Goal: Information Seeking & Learning: Learn about a topic

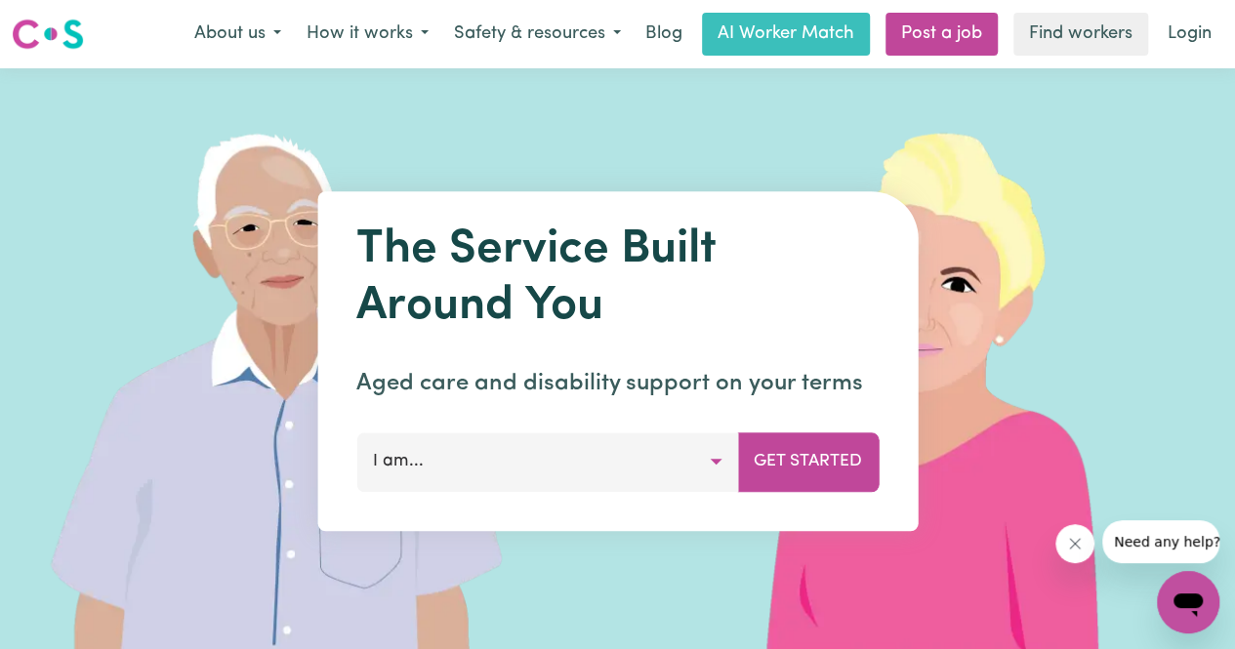
click at [682, 469] on button "I am..." at bounding box center [547, 461] width 382 height 59
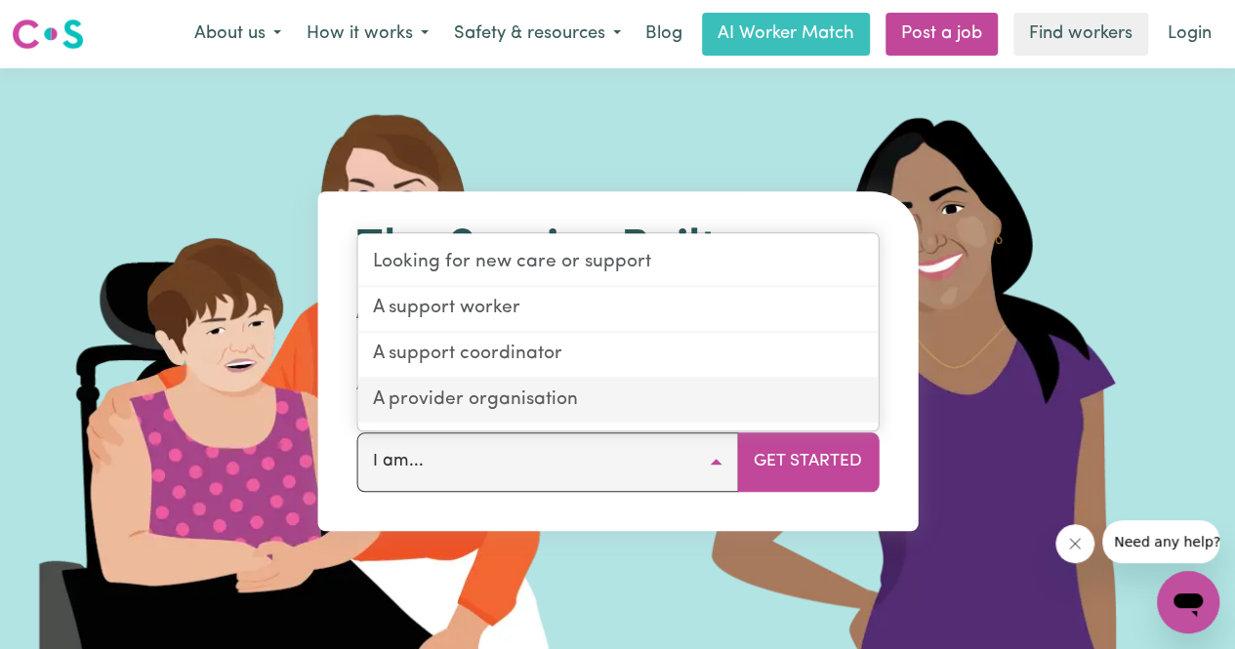
click at [623, 412] on link "A provider organisation" at bounding box center [617, 401] width 520 height 44
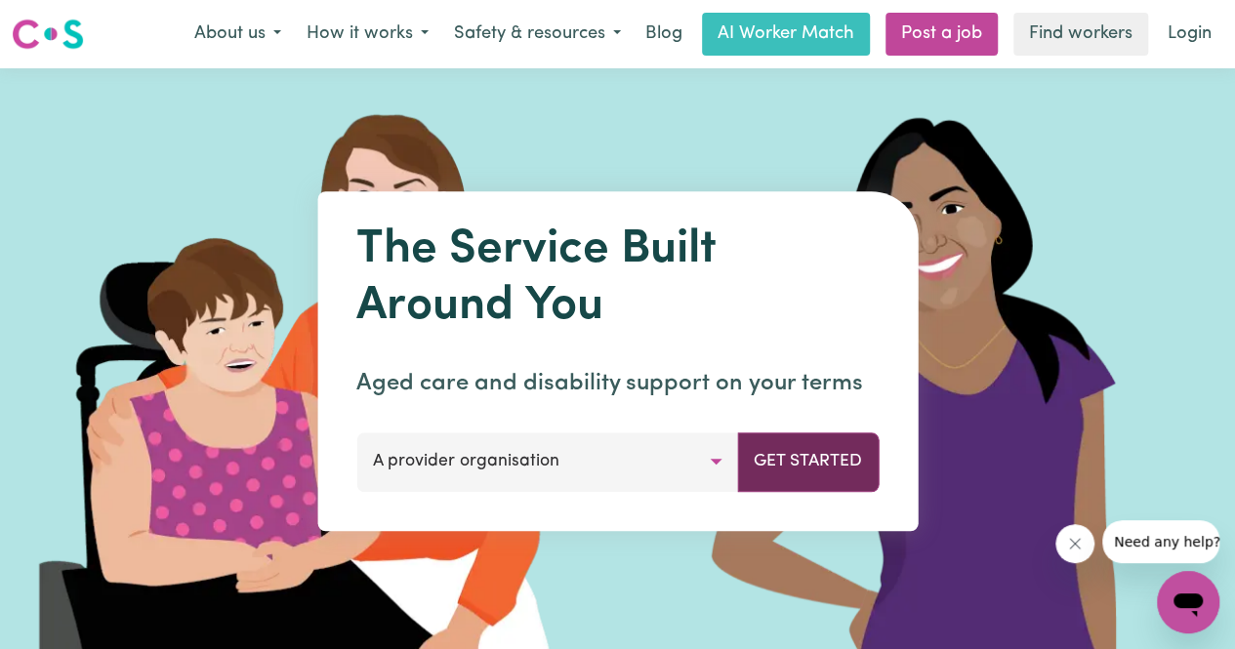
click at [832, 462] on button "Get Started" at bounding box center [808, 461] width 142 height 59
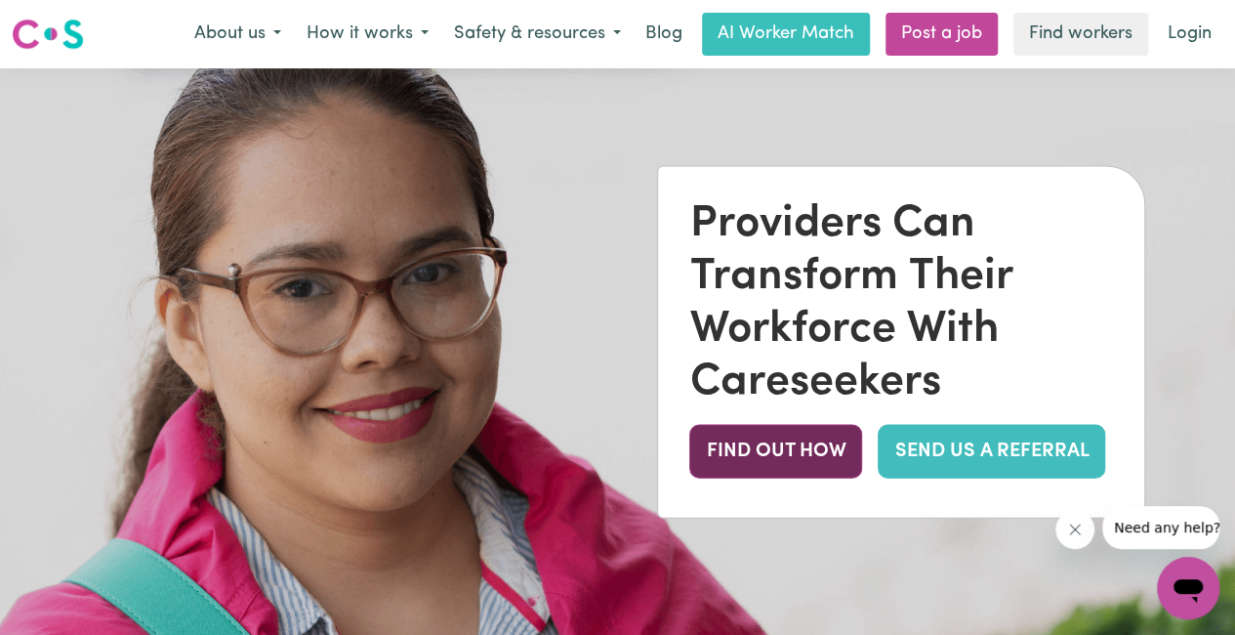
click at [838, 461] on button "FIND OUT HOW" at bounding box center [775, 451] width 173 height 54
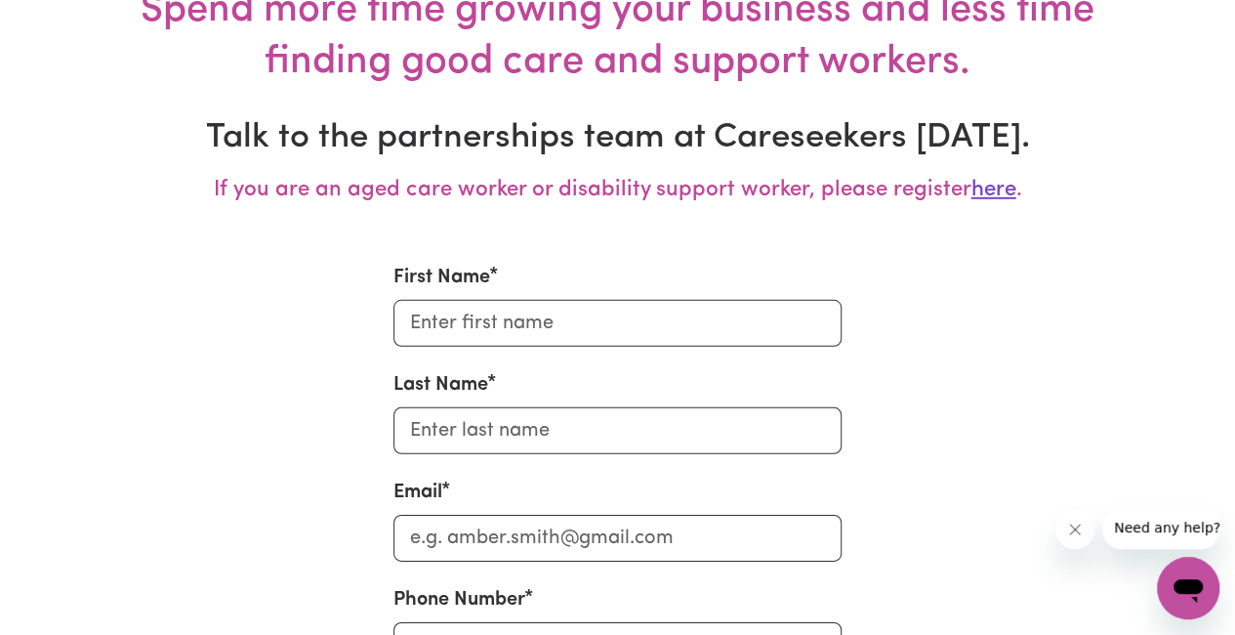
scroll to position [6337, 0]
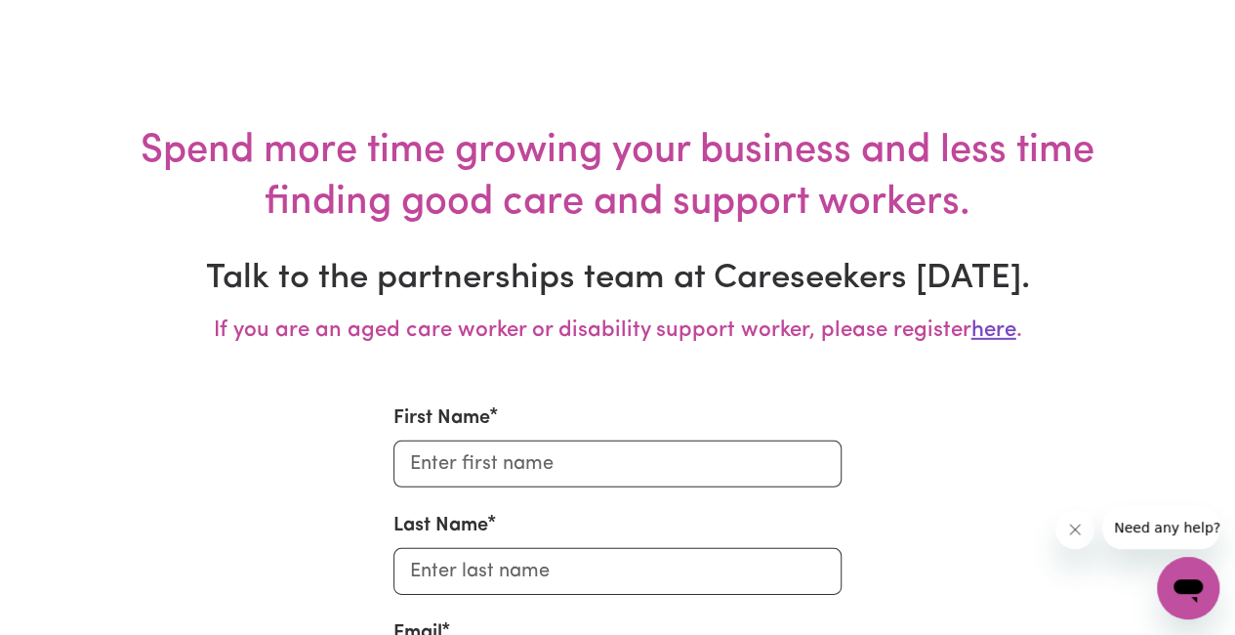
scroll to position [6365, 0]
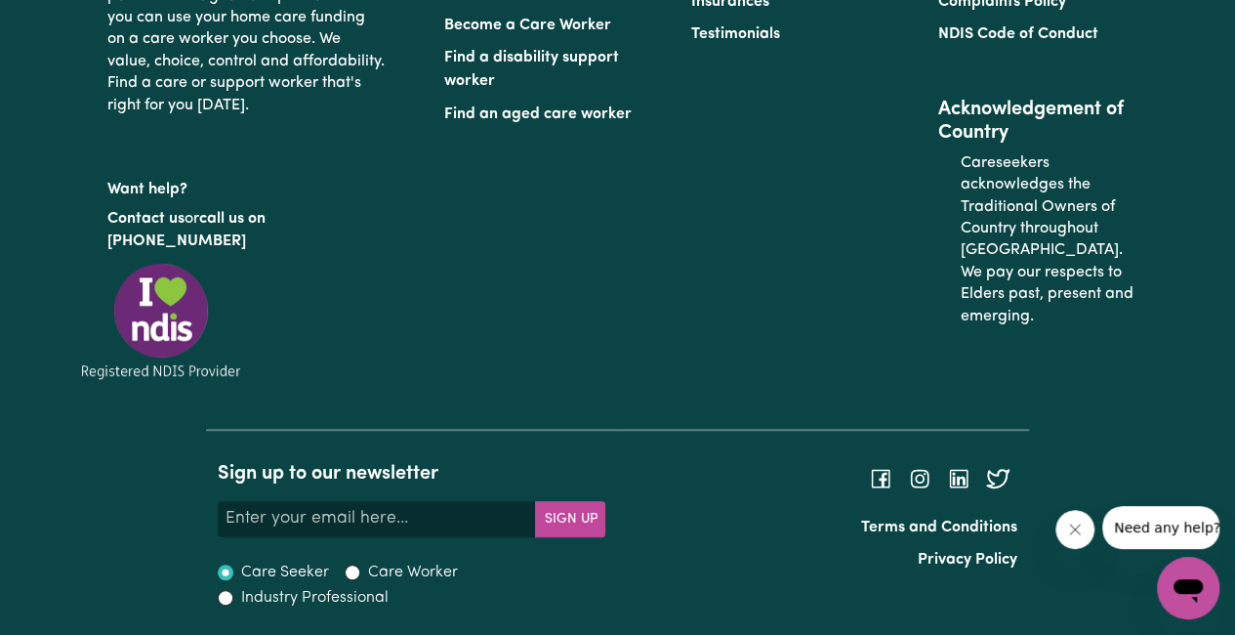
scroll to position [8478, 0]
click at [595, 33] on link "Become a Care Worker" at bounding box center [527, 26] width 167 height 16
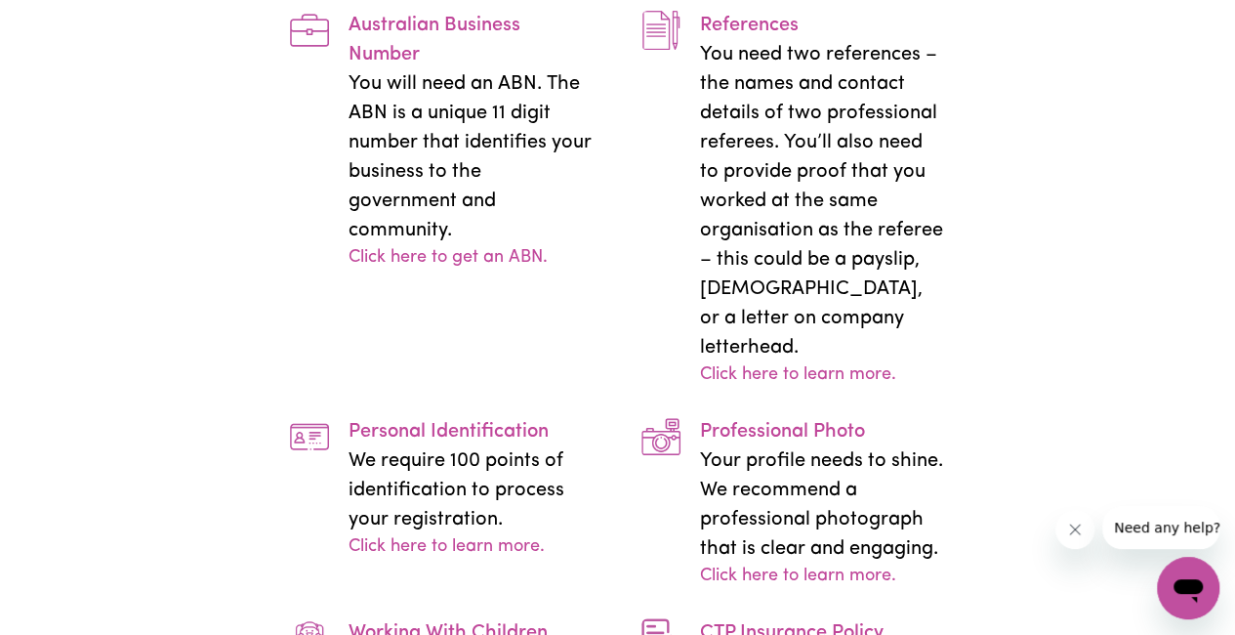
scroll to position [4003, 0]
